Goal: Task Accomplishment & Management: Use online tool/utility

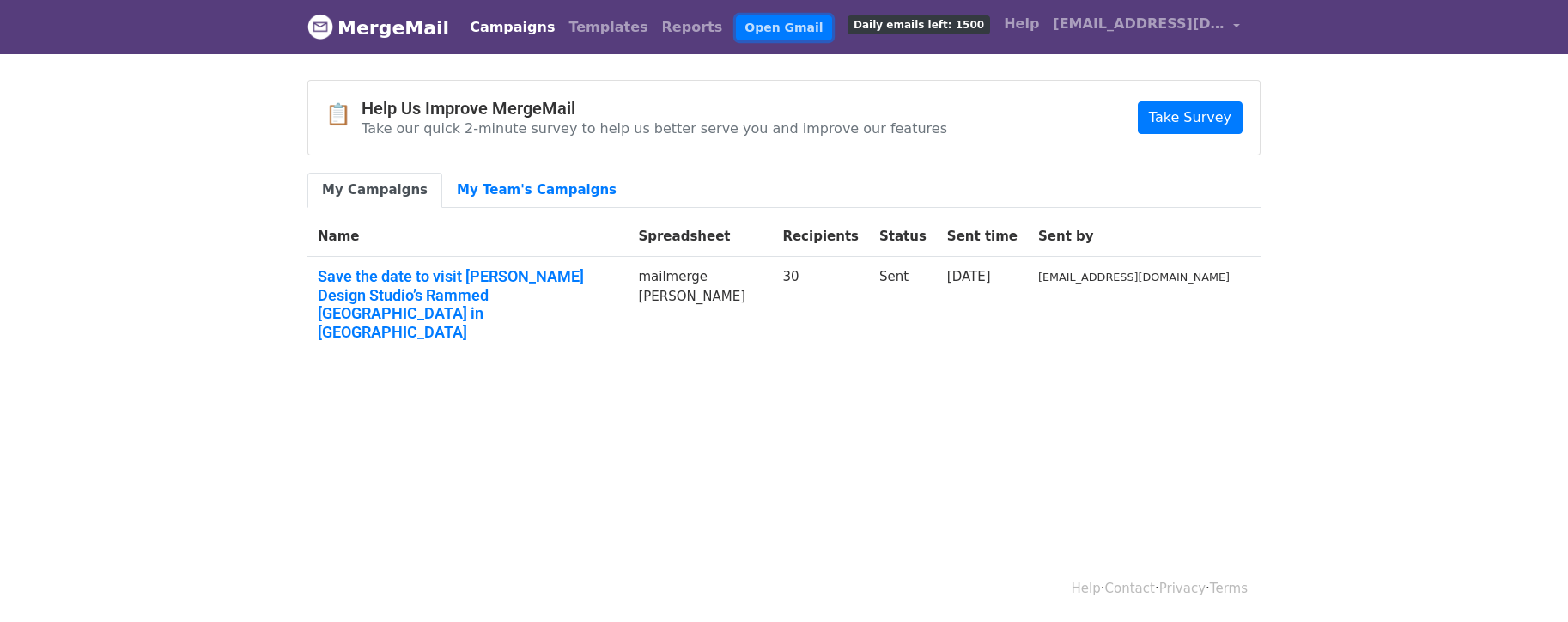
scroll to position [2, 0]
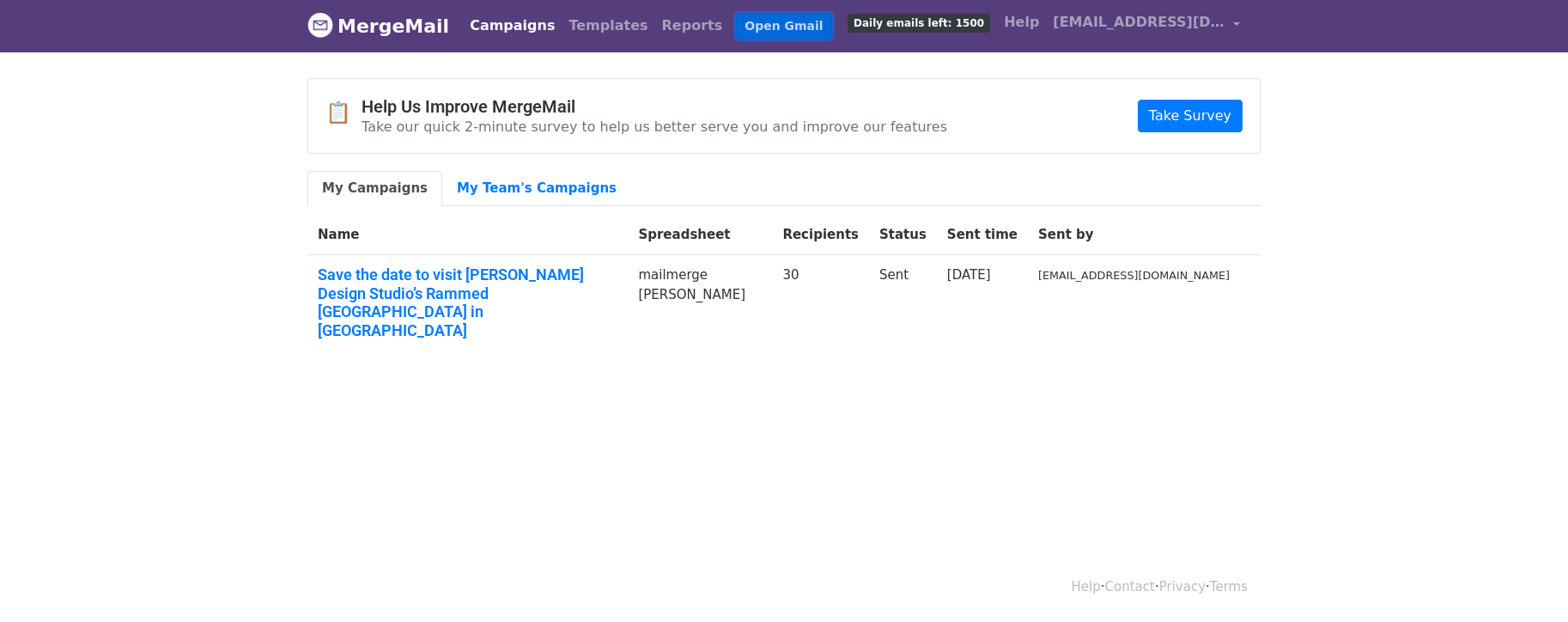
click at [736, 23] on link "Open Gmail" at bounding box center [784, 26] width 96 height 25
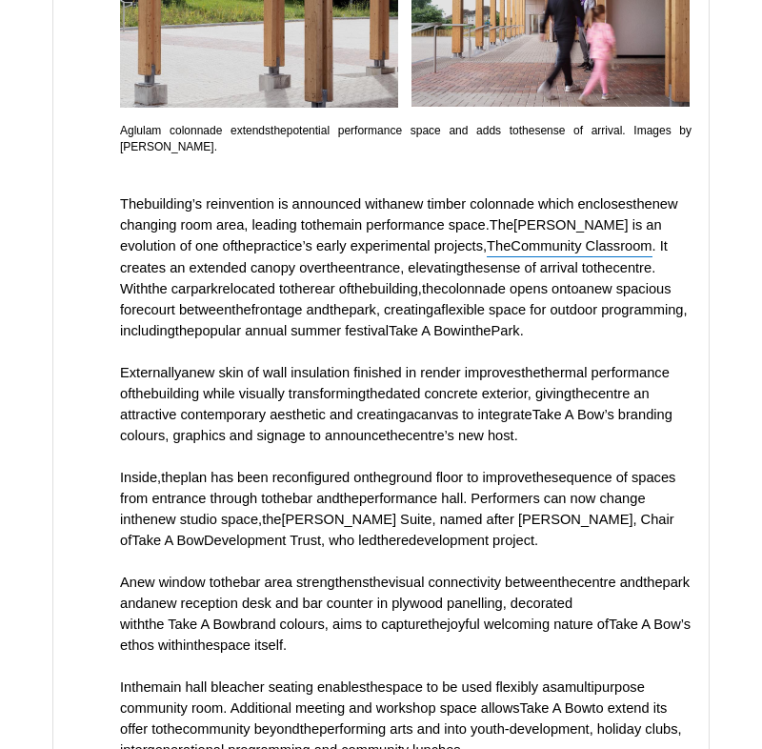
scroll to position [9830, 0]
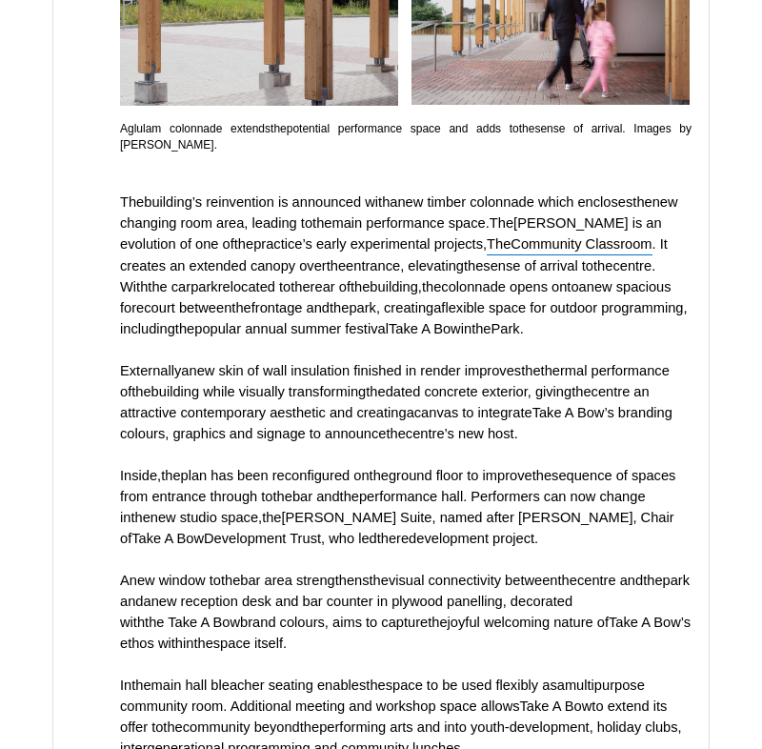
click at [487, 255] on link "The Community Classroom" at bounding box center [570, 244] width 166 height 22
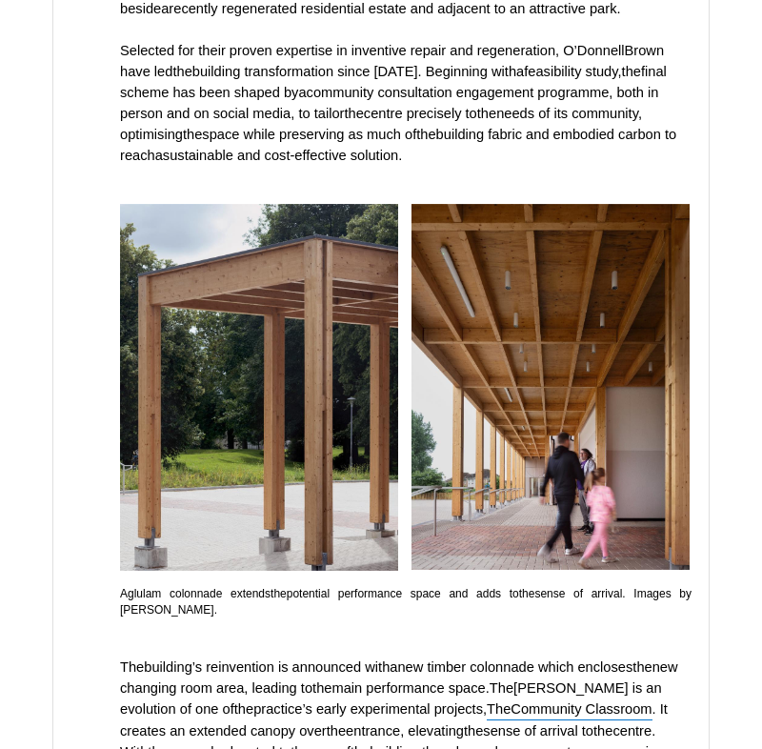
scroll to position [9046, 0]
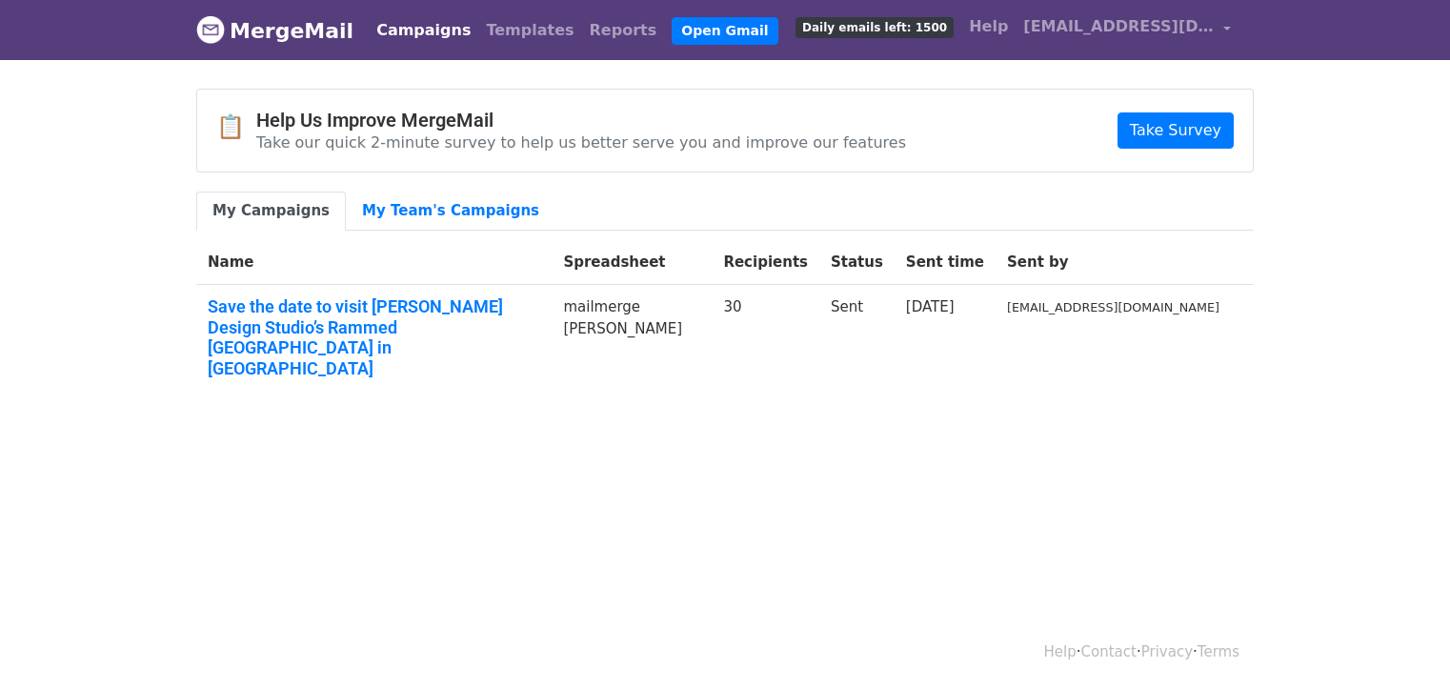
click at [431, 27] on link "Campaigns" at bounding box center [424, 30] width 110 height 38
click at [212, 21] on img at bounding box center [210, 29] width 29 height 29
click at [259, 24] on link "MergeMail" at bounding box center [274, 30] width 157 height 40
click at [1213, 31] on span "[EMAIL_ADDRESS][DOMAIN_NAME]" at bounding box center [1118, 26] width 191 height 23
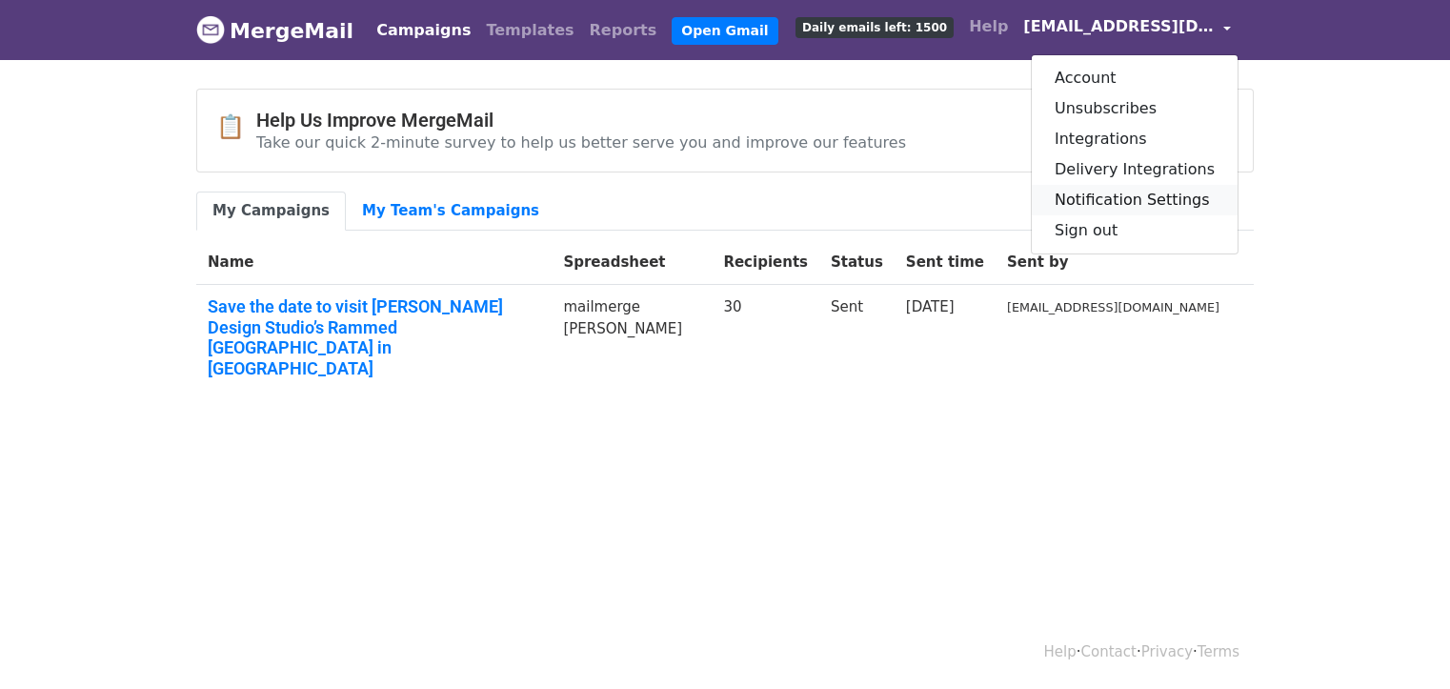
click at [1139, 203] on link "Notification Settings" at bounding box center [1135, 200] width 206 height 30
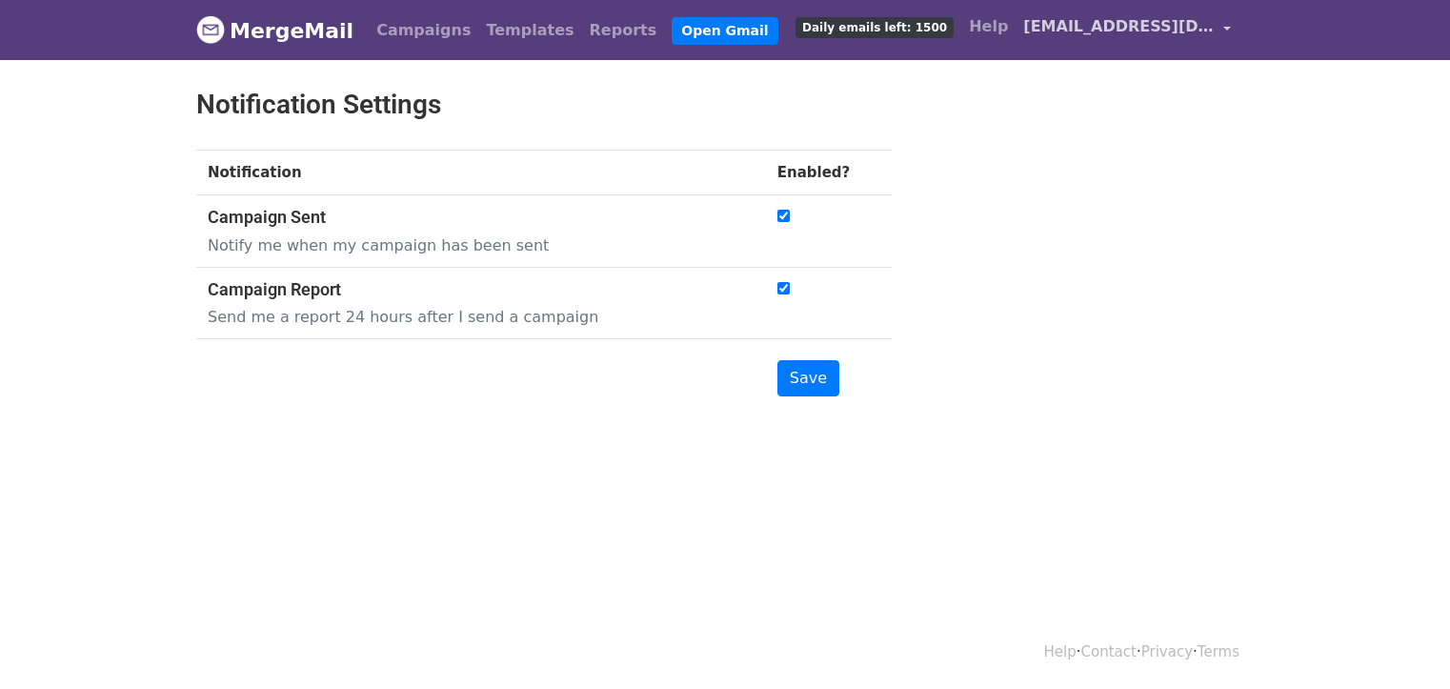
click at [1156, 29] on span "[EMAIL_ADDRESS][DOMAIN_NAME]" at bounding box center [1118, 26] width 191 height 23
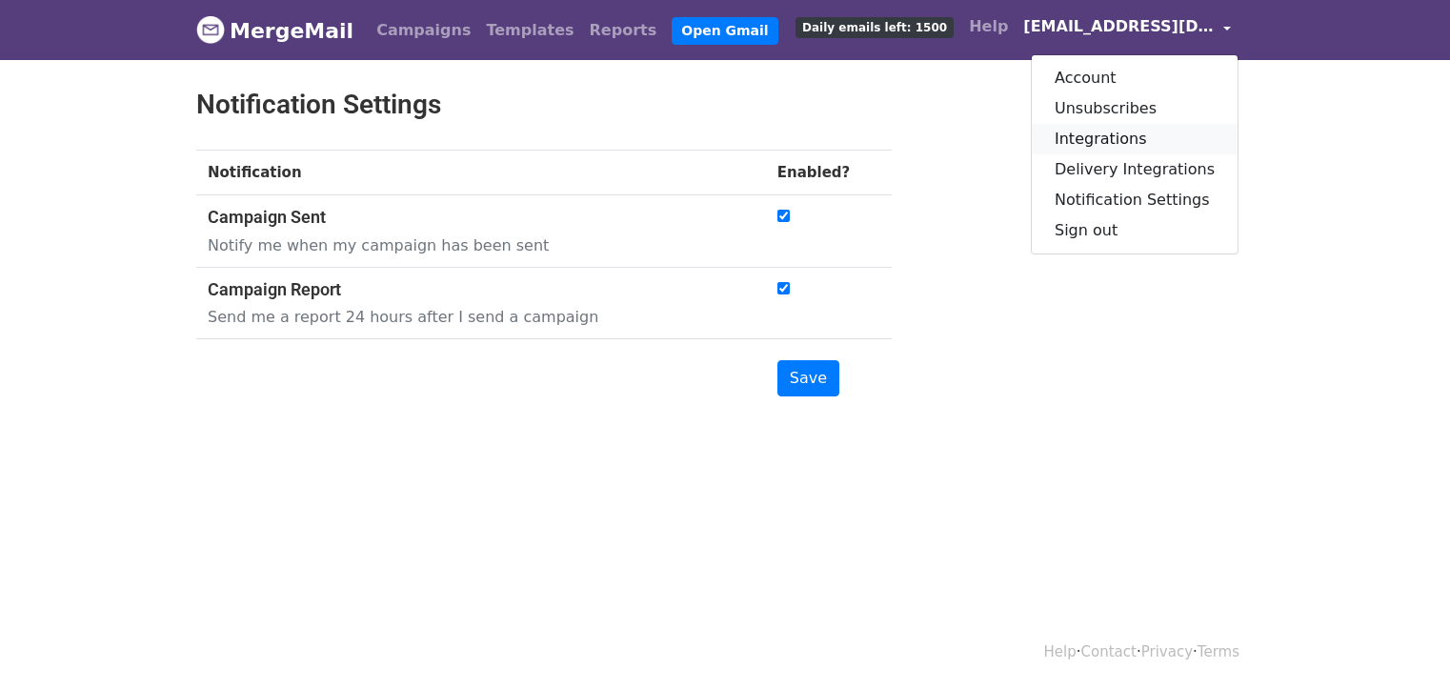
click at [1137, 143] on link "Integrations" at bounding box center [1135, 139] width 206 height 30
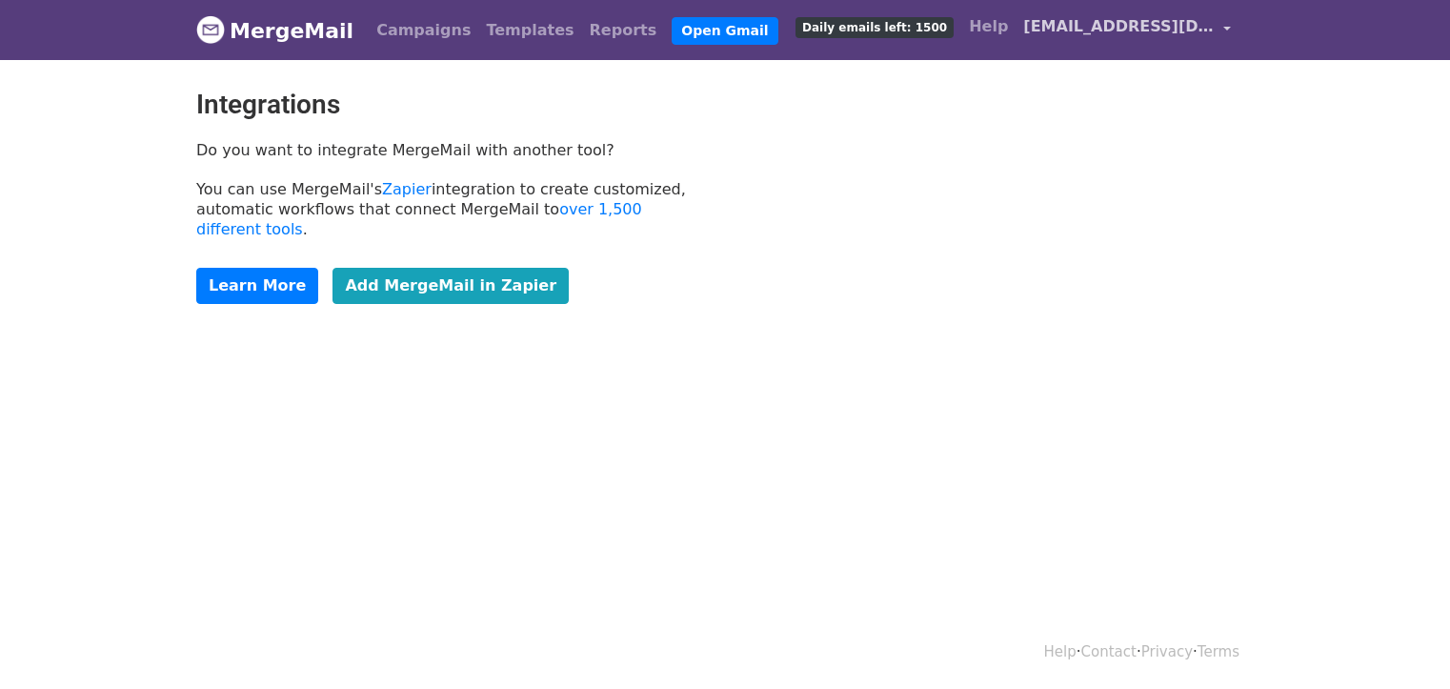
click at [1161, 30] on span "[EMAIL_ADDRESS][DOMAIN_NAME]" at bounding box center [1118, 26] width 191 height 23
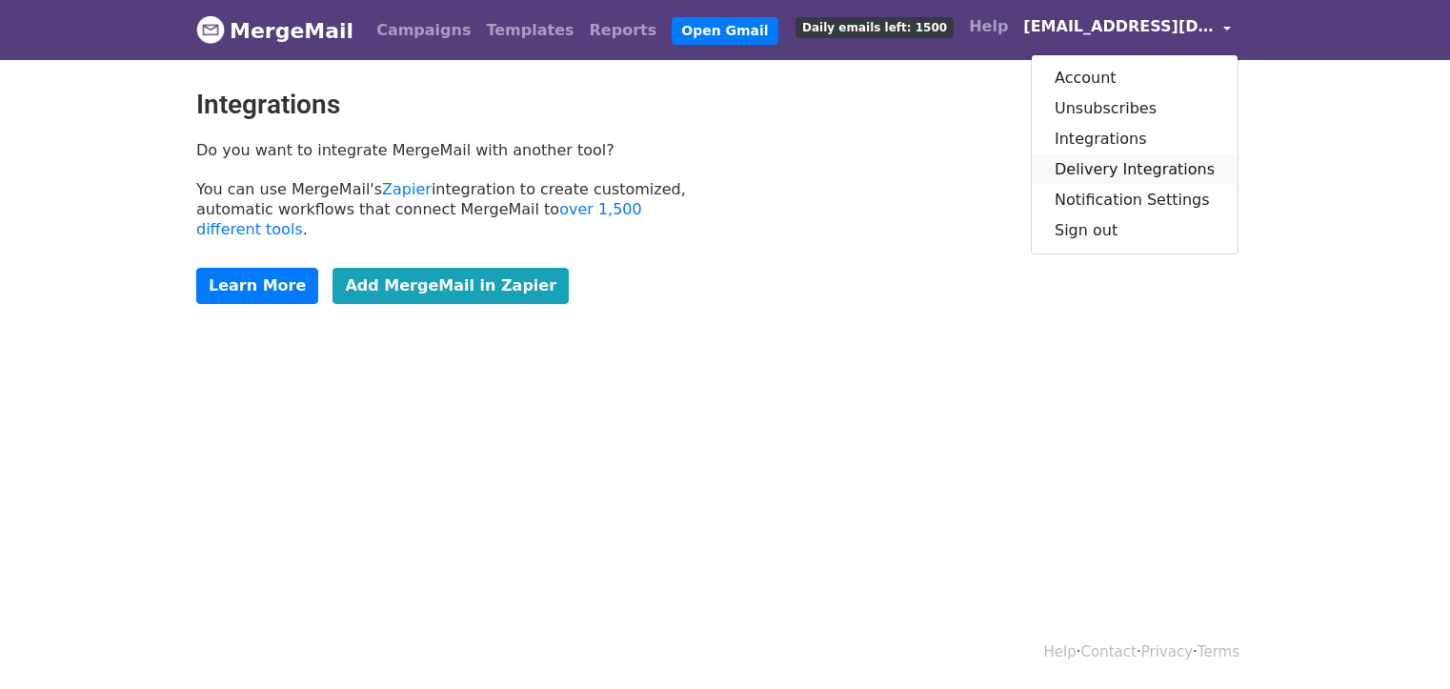
click at [1126, 175] on link "Delivery Integrations" at bounding box center [1135, 169] width 206 height 30
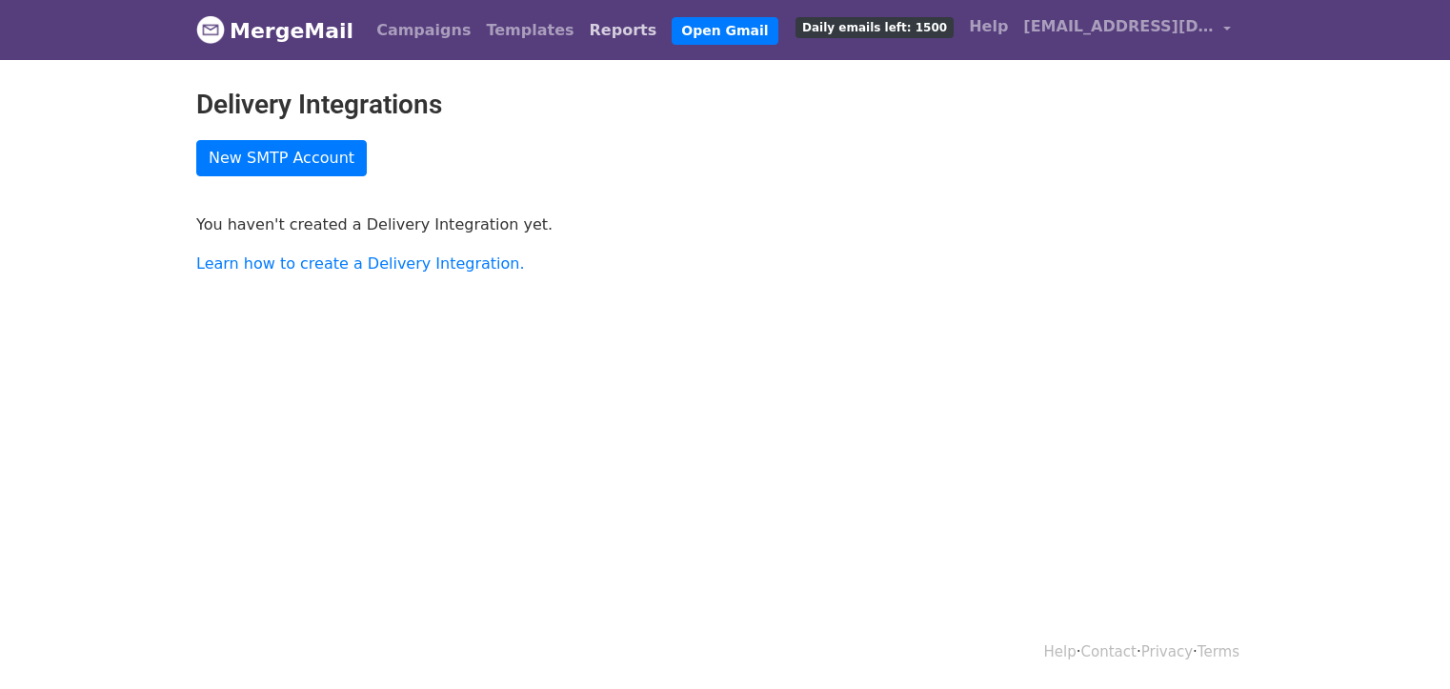
click at [582, 30] on link "Reports" at bounding box center [623, 30] width 83 height 38
click at [409, 26] on link "Campaigns" at bounding box center [424, 30] width 110 height 38
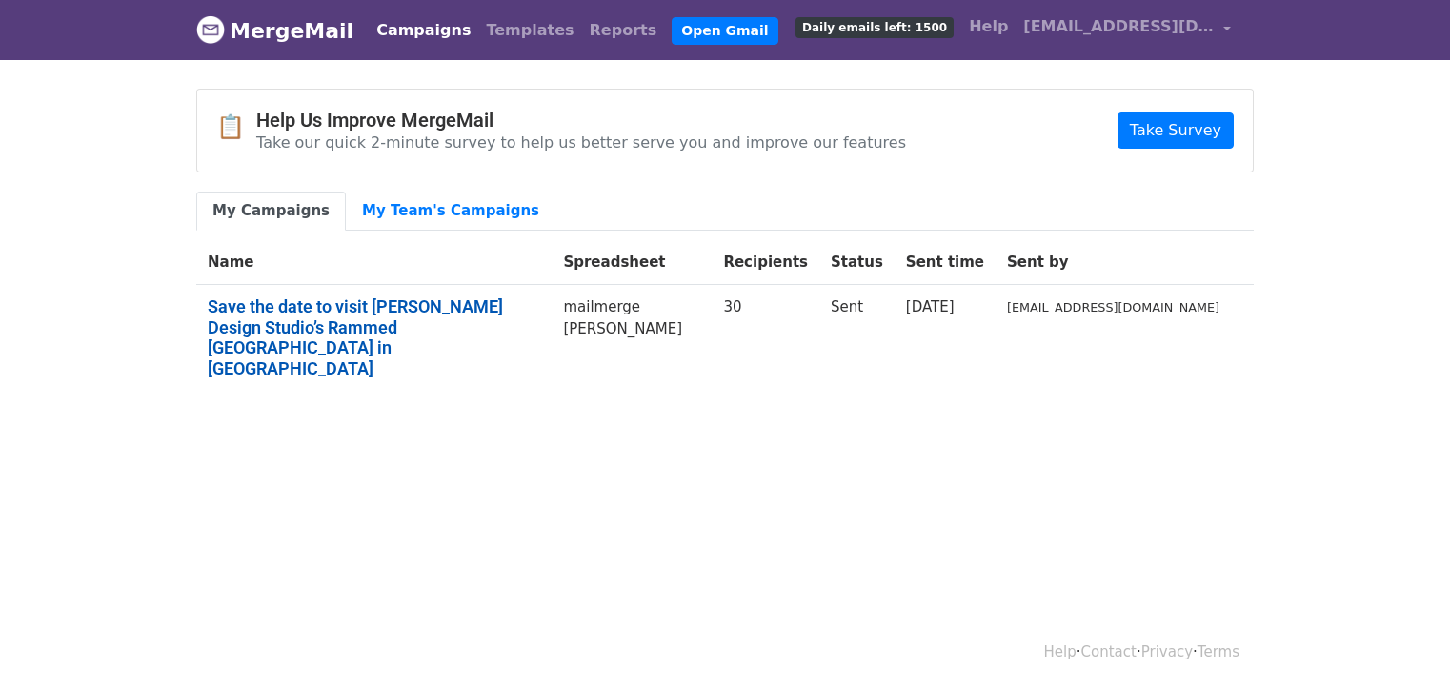
click at [540, 309] on link "Save the date to visit Tuckey Design Studio’s Rammed Earth House in Wiltshire" at bounding box center [374, 337] width 332 height 82
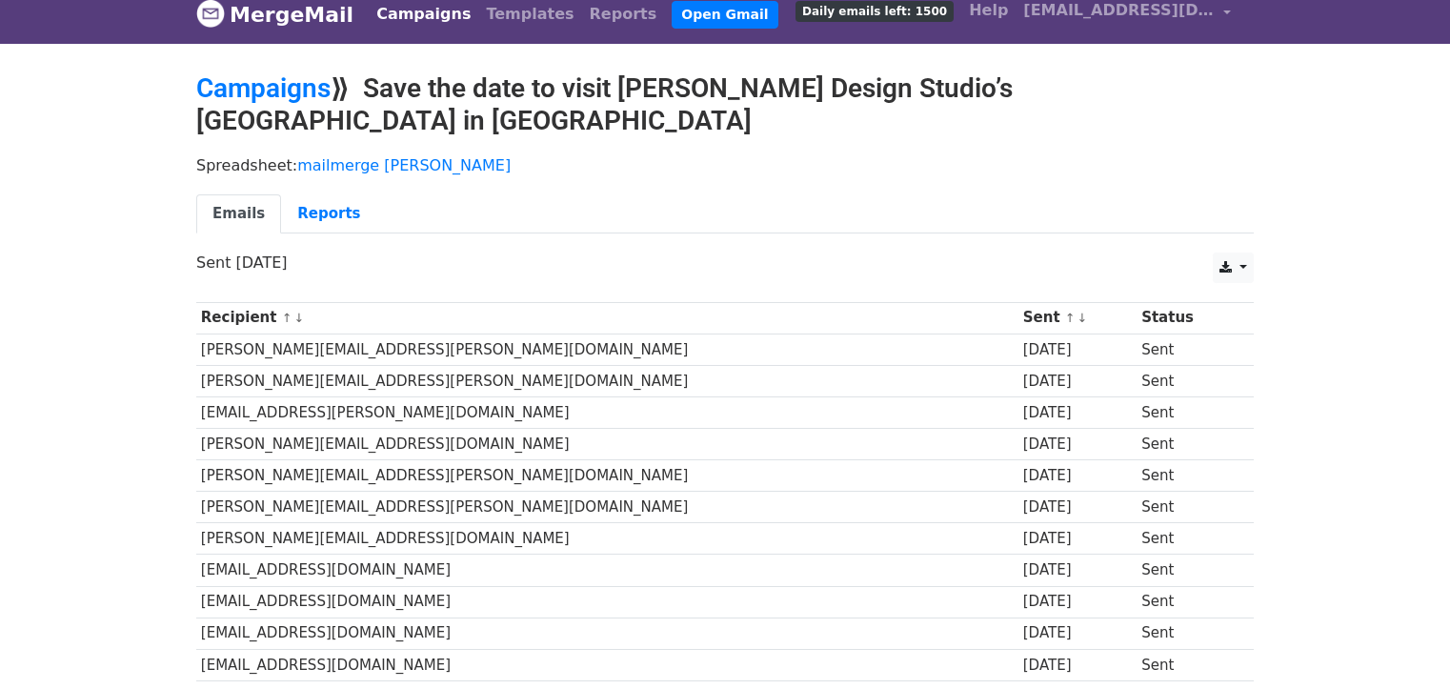
scroll to position [17, 0]
click at [316, 216] on link "Reports" at bounding box center [328, 212] width 95 height 39
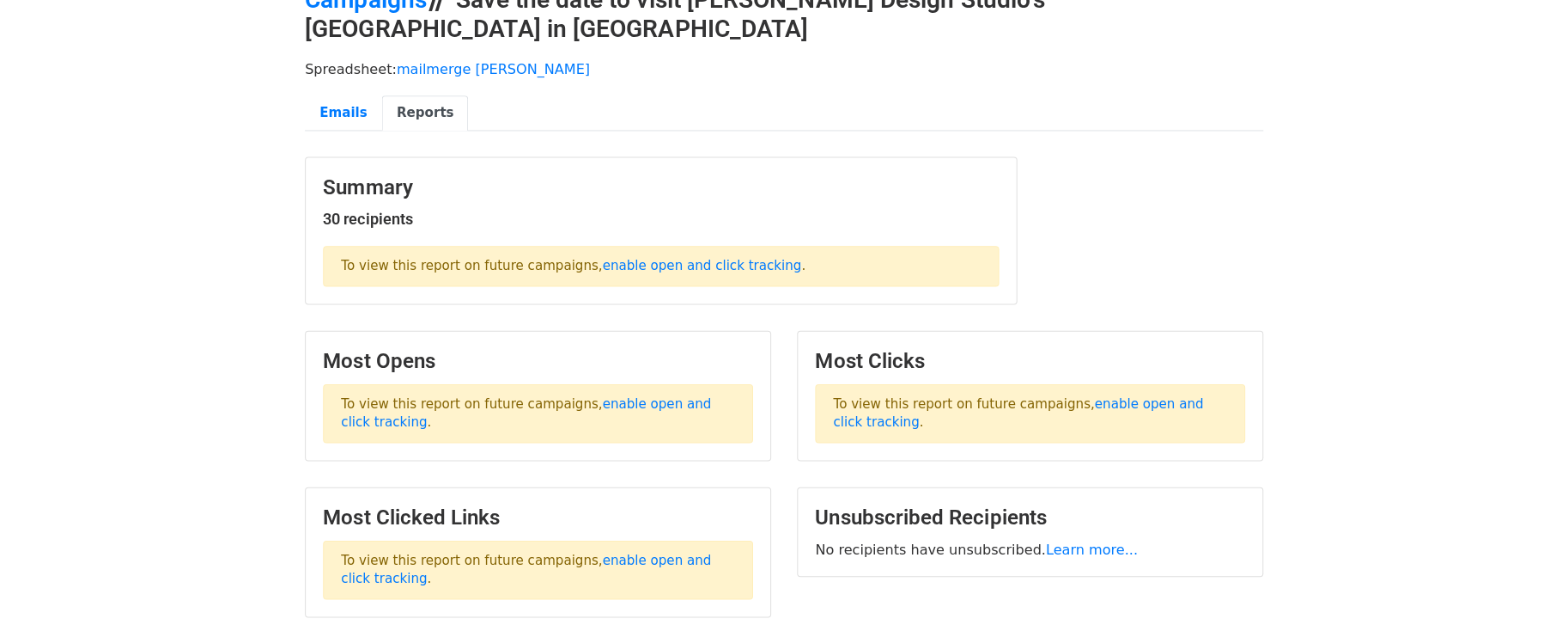
scroll to position [99, 0]
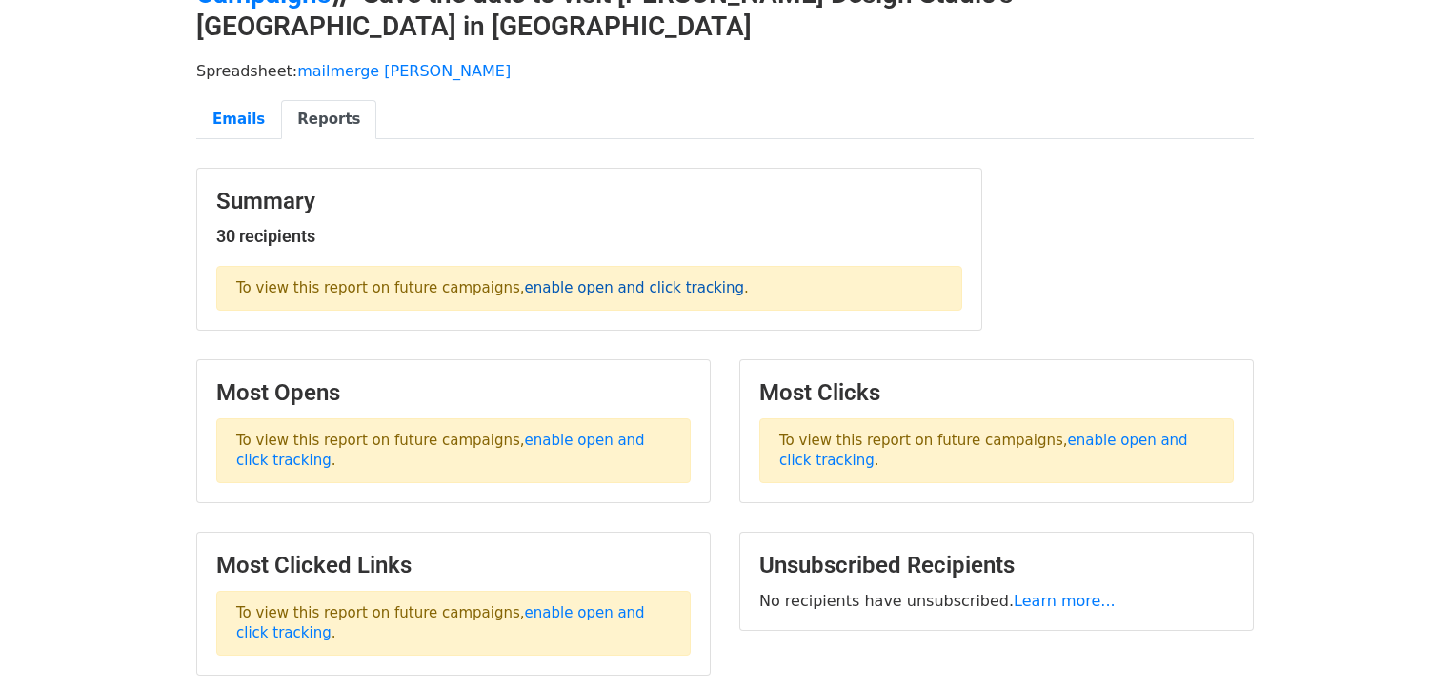
click at [547, 290] on link "enable open and click tracking" at bounding box center [634, 287] width 219 height 17
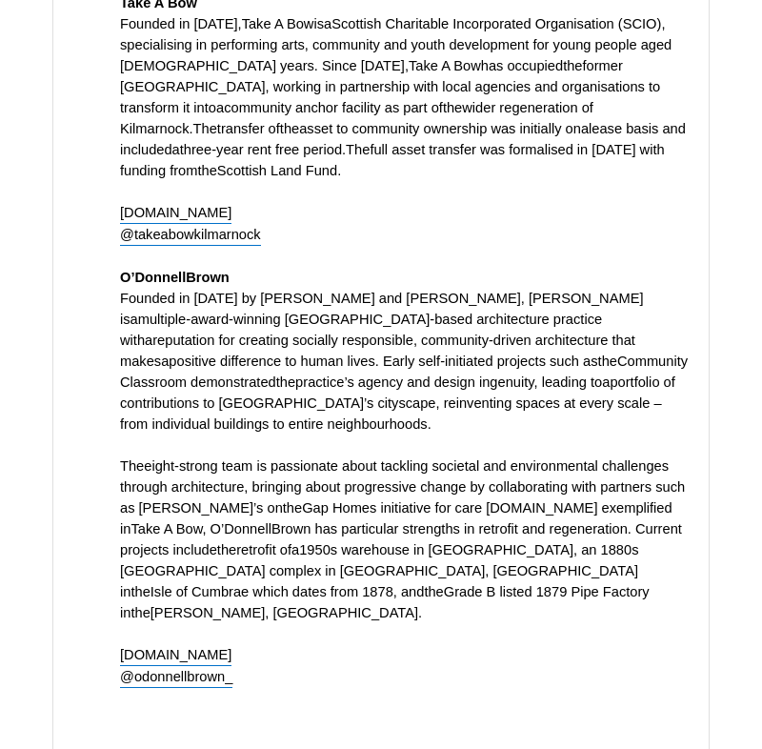
scroll to position [6291, 0]
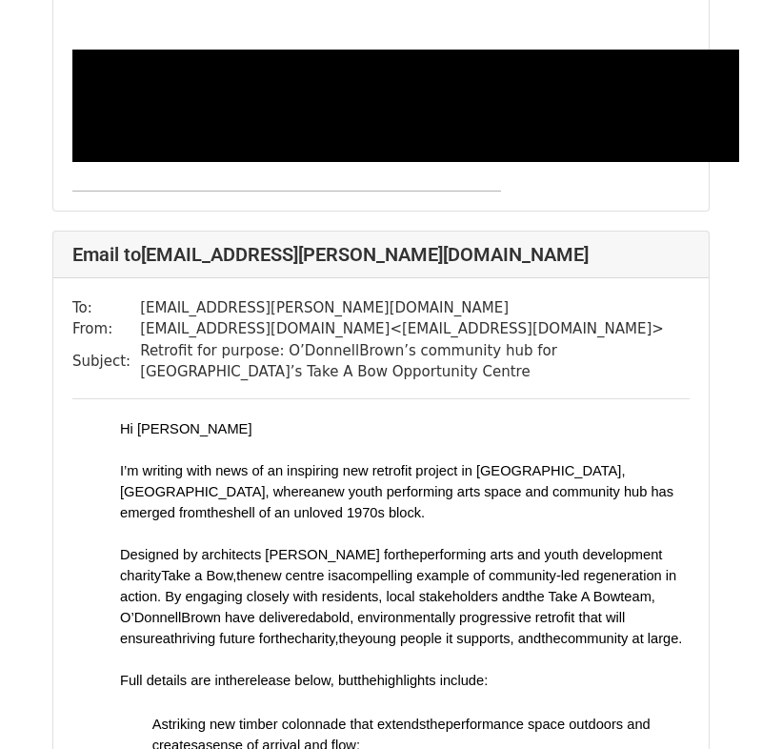
scroll to position [14141, 0]
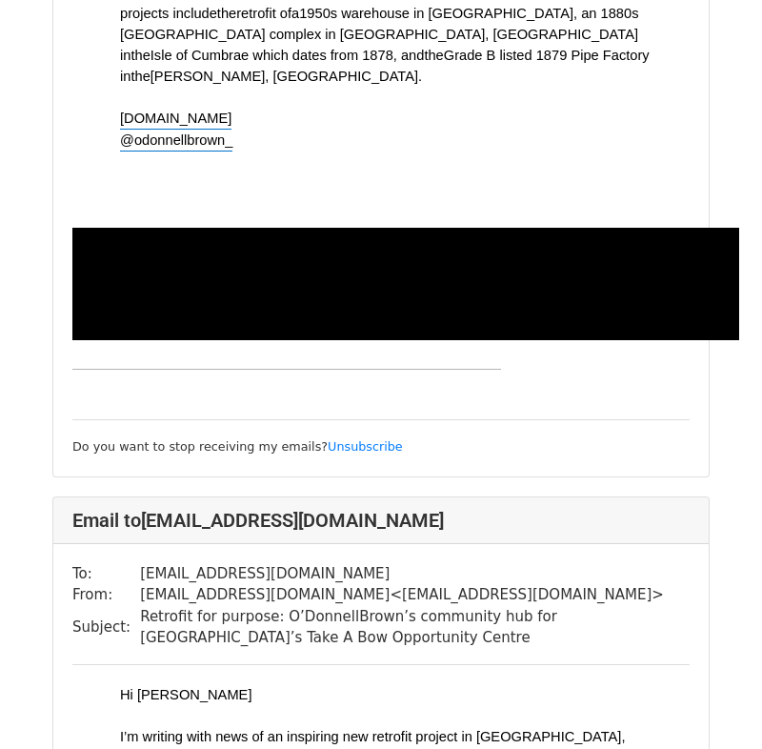
scroll to position [6824, 0]
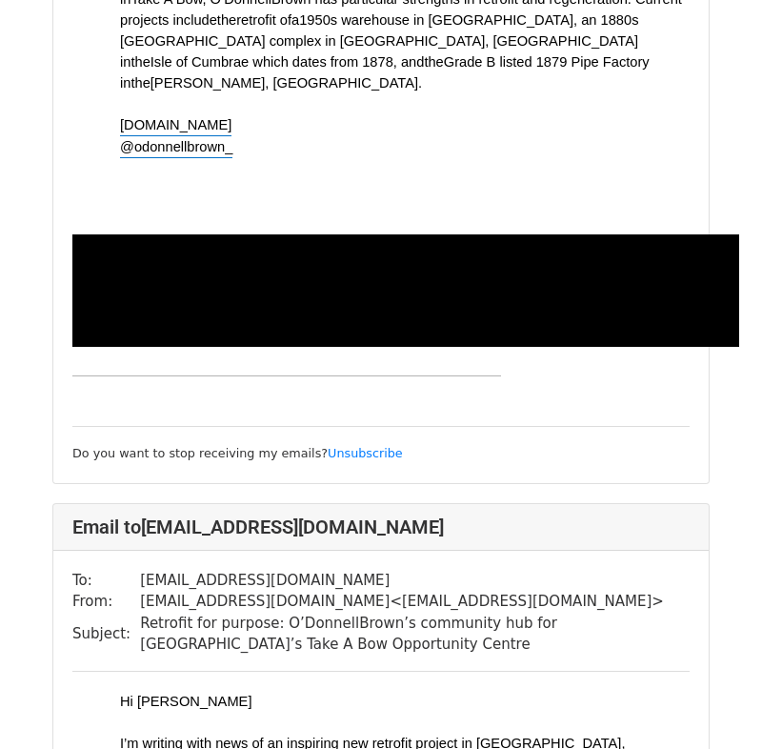
click at [431, 348] on td at bounding box center [405, 290] width 667 height 113
click at [432, 348] on td at bounding box center [405, 290] width 667 height 113
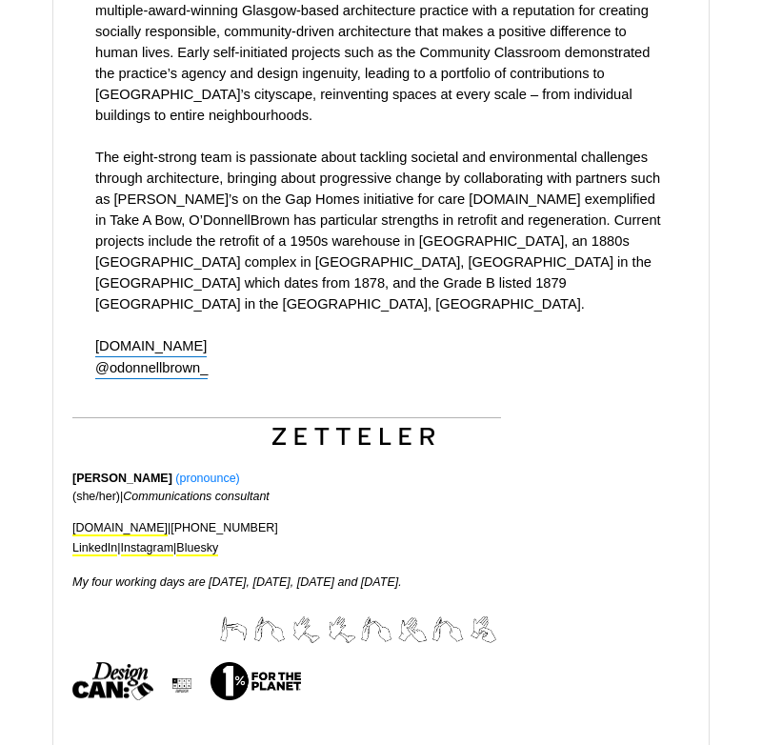
scroll to position [6629, 0]
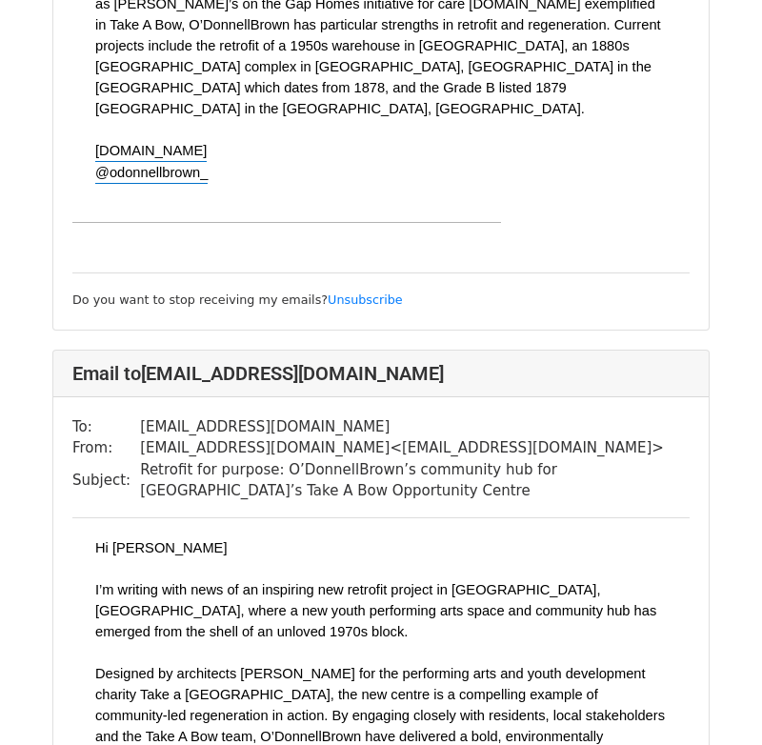
scroll to position [6860, 0]
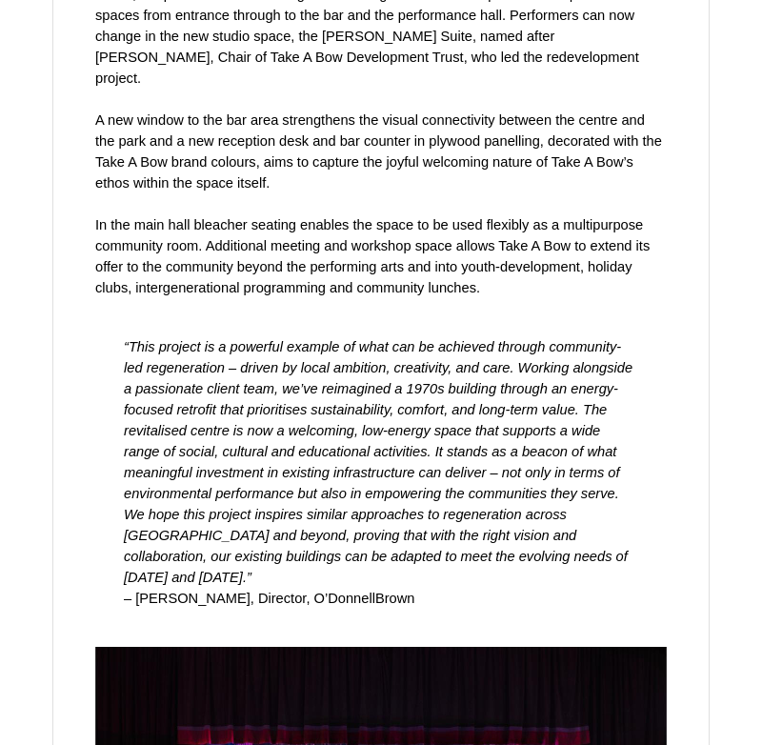
scroll to position [3109, 0]
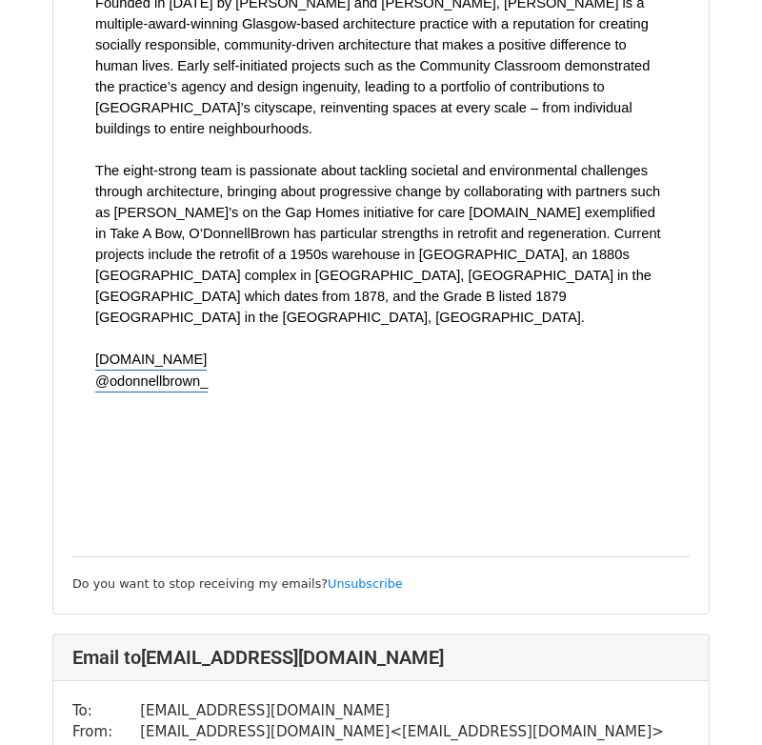
scroll to position [6657, 0]
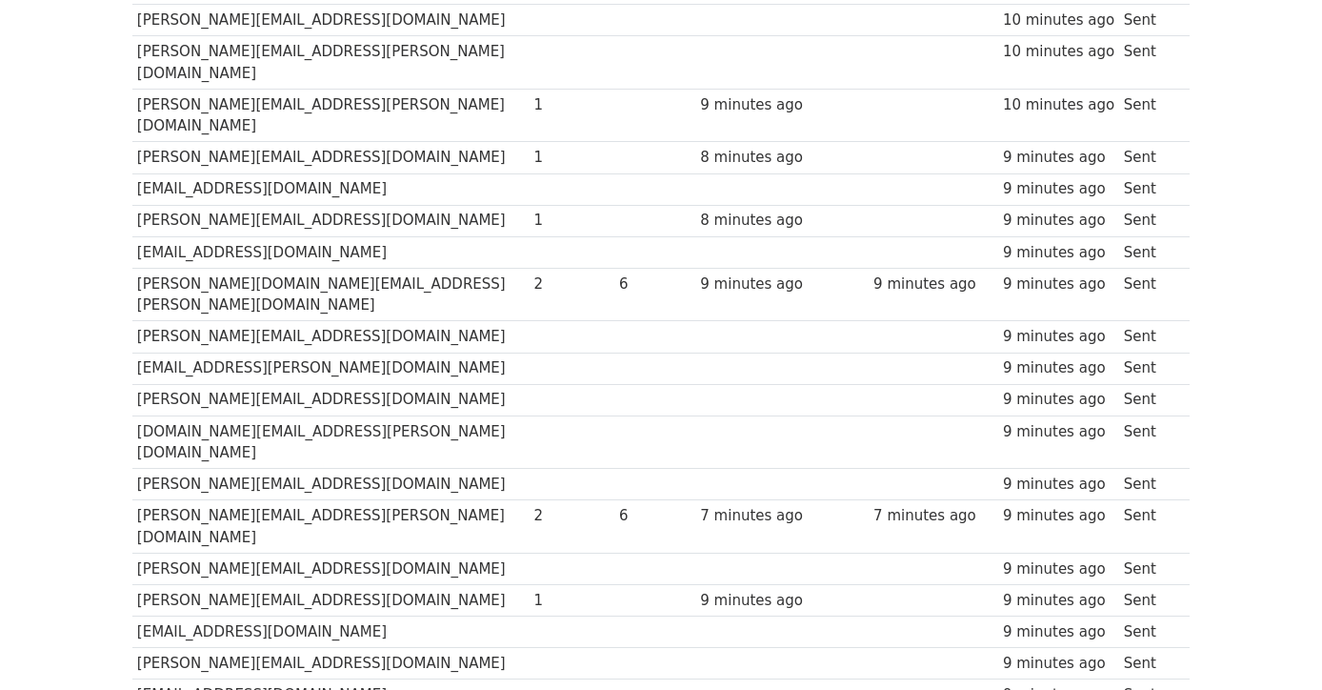
scroll to position [8686, 0]
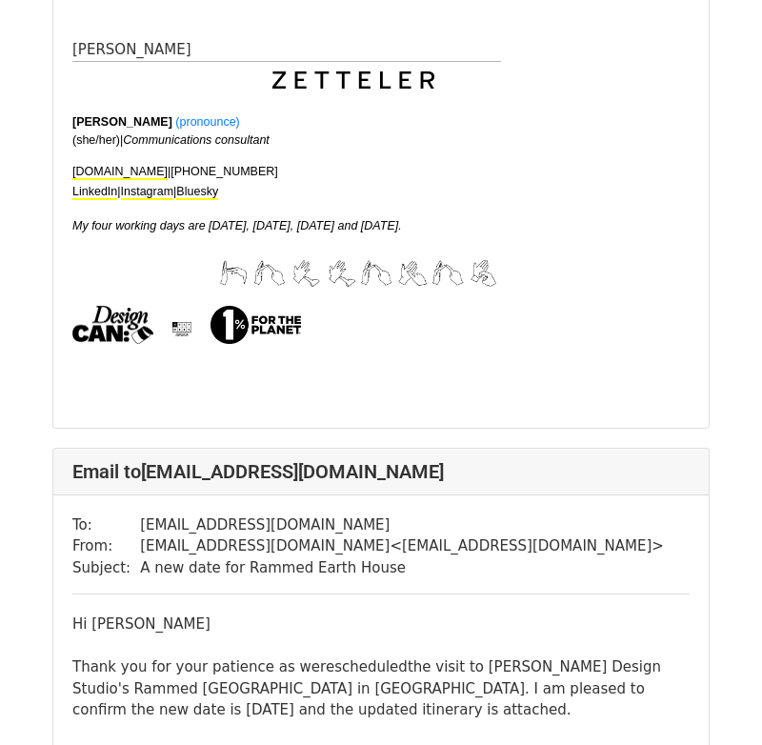
scroll to position [616, 0]
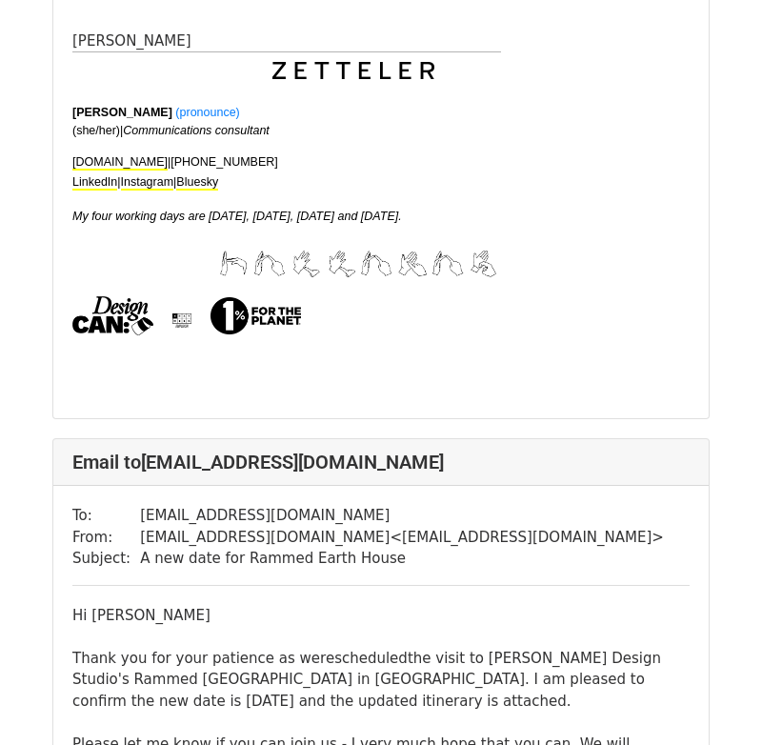
scroll to position [3539, 0]
